Goal: Find specific page/section: Find specific page/section

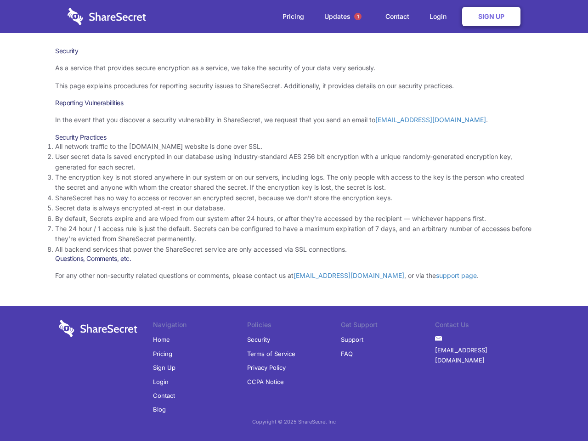
click at [294, 220] on li "By default, Secrets expire and are wiped from our system after 24 hours, or aft…" at bounding box center [294, 219] width 478 height 10
click at [358, 17] on span "1" at bounding box center [357, 16] width 7 height 7
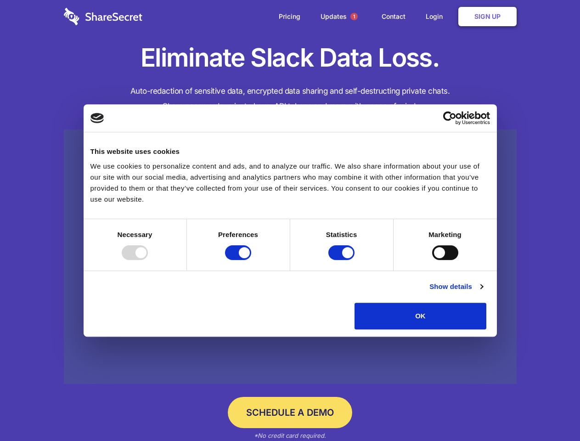
click at [148, 260] on div at bounding box center [135, 252] width 26 height 15
click at [251, 260] on input "Preferences" at bounding box center [238, 252] width 26 height 15
checkbox input "false"
click at [343, 260] on input "Statistics" at bounding box center [341, 252] width 26 height 15
checkbox input "false"
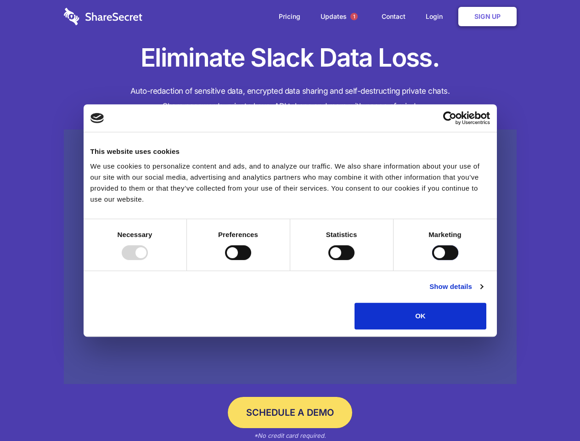
click at [432, 260] on input "Marketing" at bounding box center [445, 252] width 26 height 15
checkbox input "true"
click at [483, 292] on link "Show details" at bounding box center [455, 286] width 53 height 11
click at [0, 0] on div "Preferences 4 Preference cookies enable a website to remember information that …" at bounding box center [0, 0] width 0 height 0
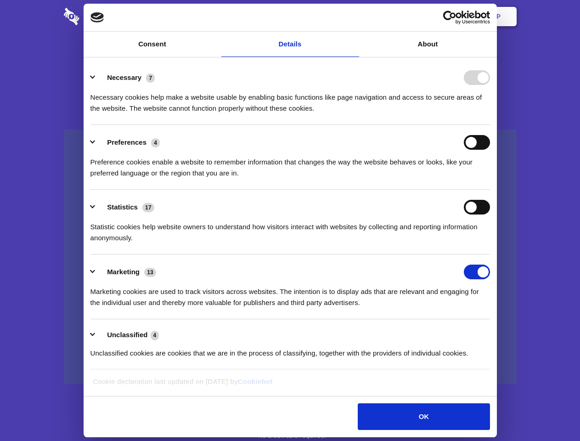
click at [354, 17] on span "1" at bounding box center [353, 16] width 7 height 7
